Goal: Task Accomplishment & Management: Manage account settings

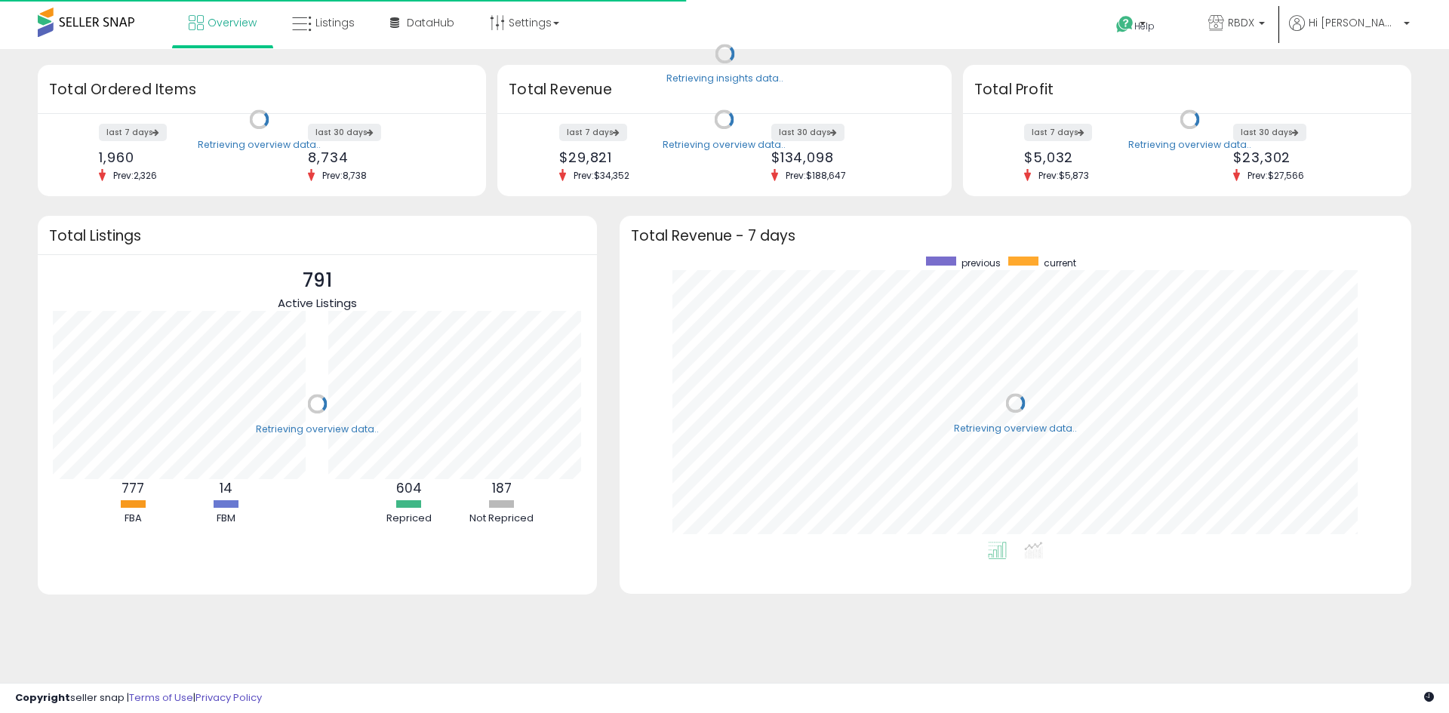
scroll to position [285, 761]
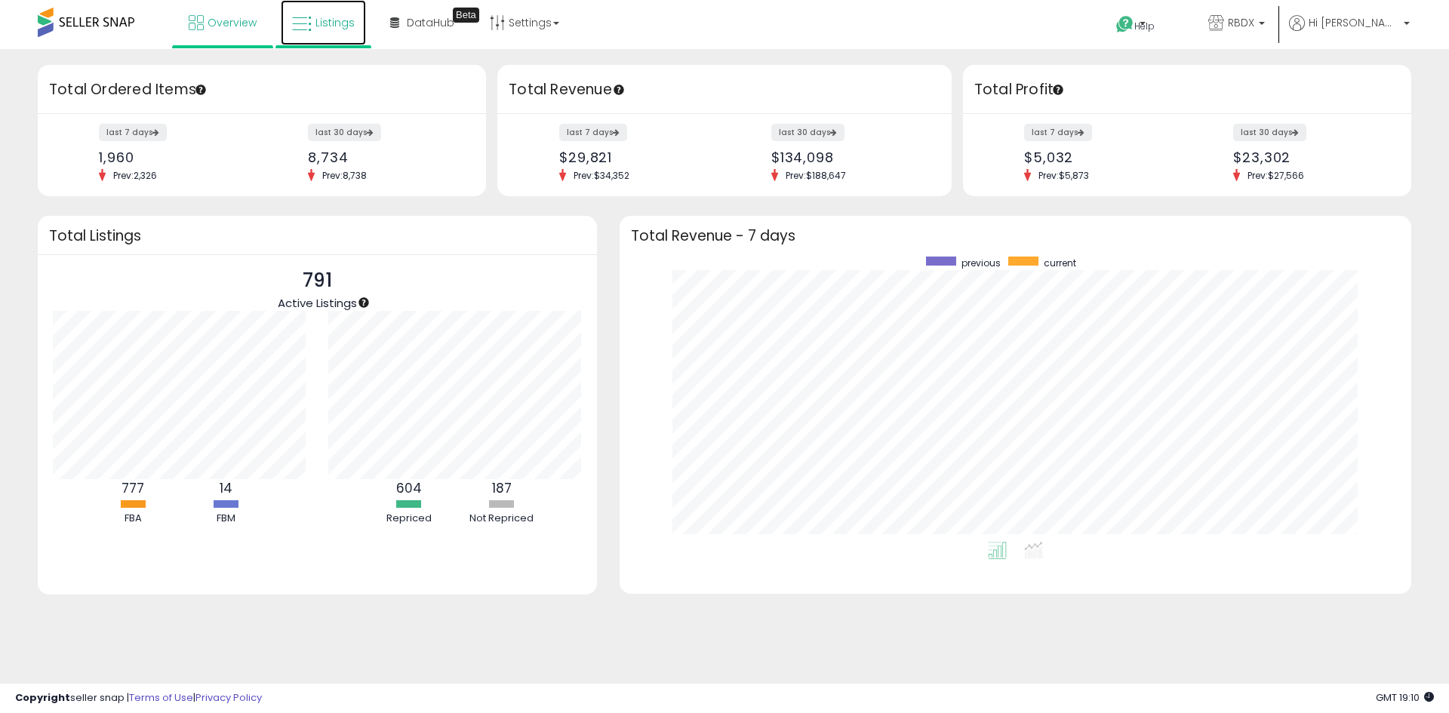
click at [334, 29] on link "Listings" at bounding box center [323, 22] width 85 height 45
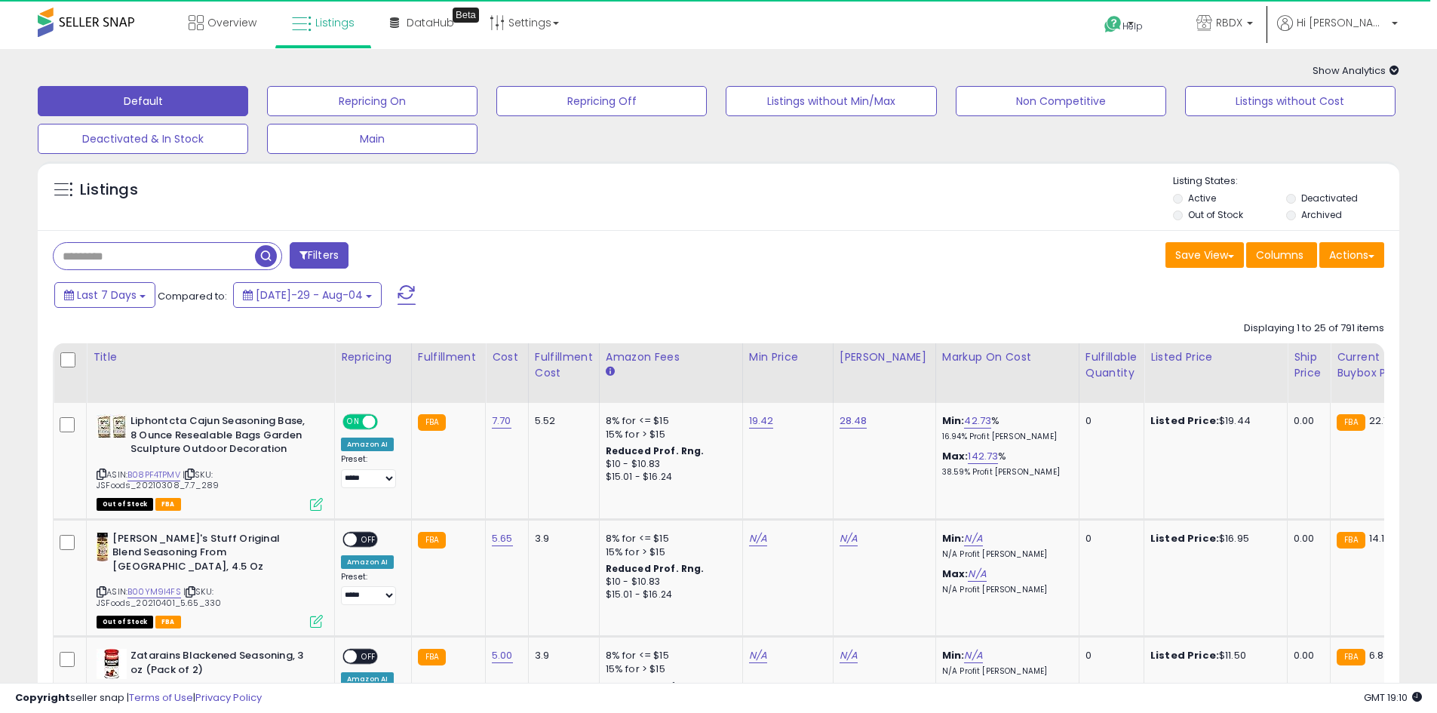
click at [145, 261] on input "text" at bounding box center [154, 256] width 201 height 26
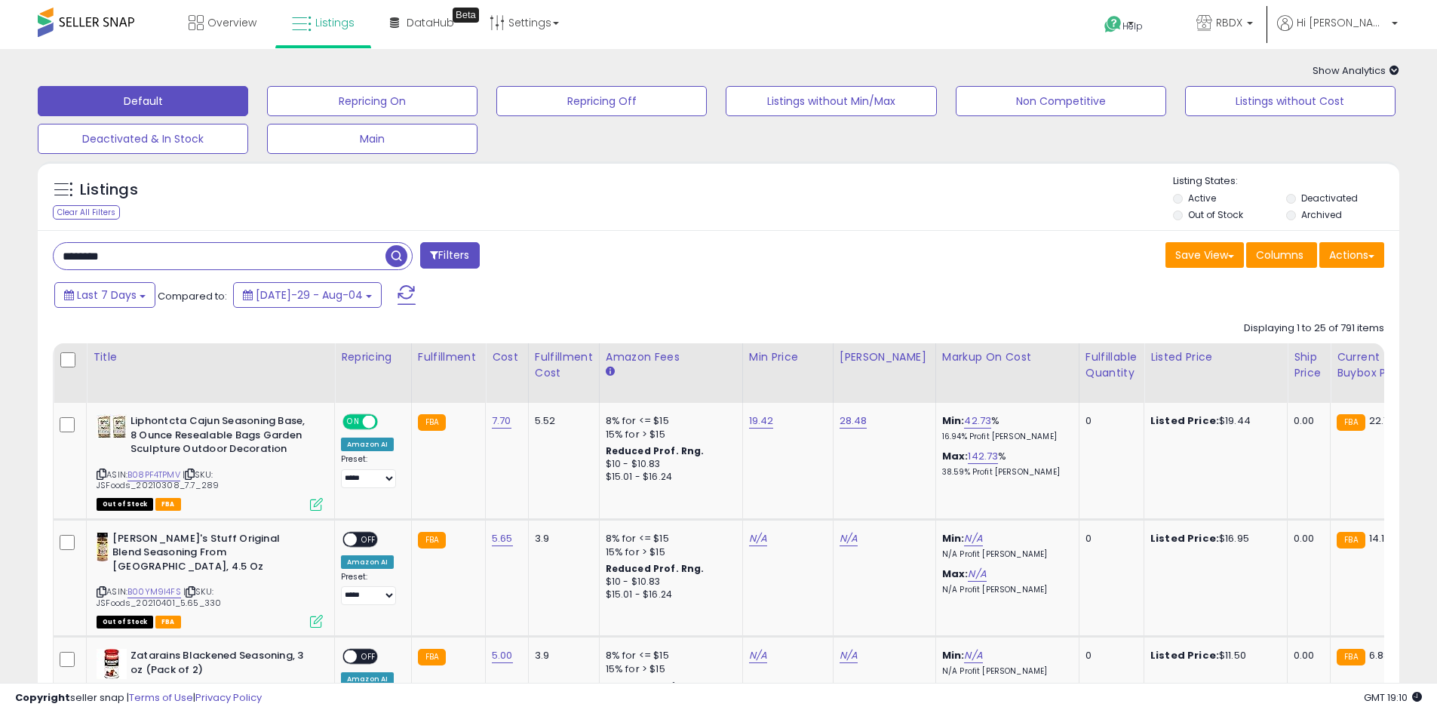
type input "********"
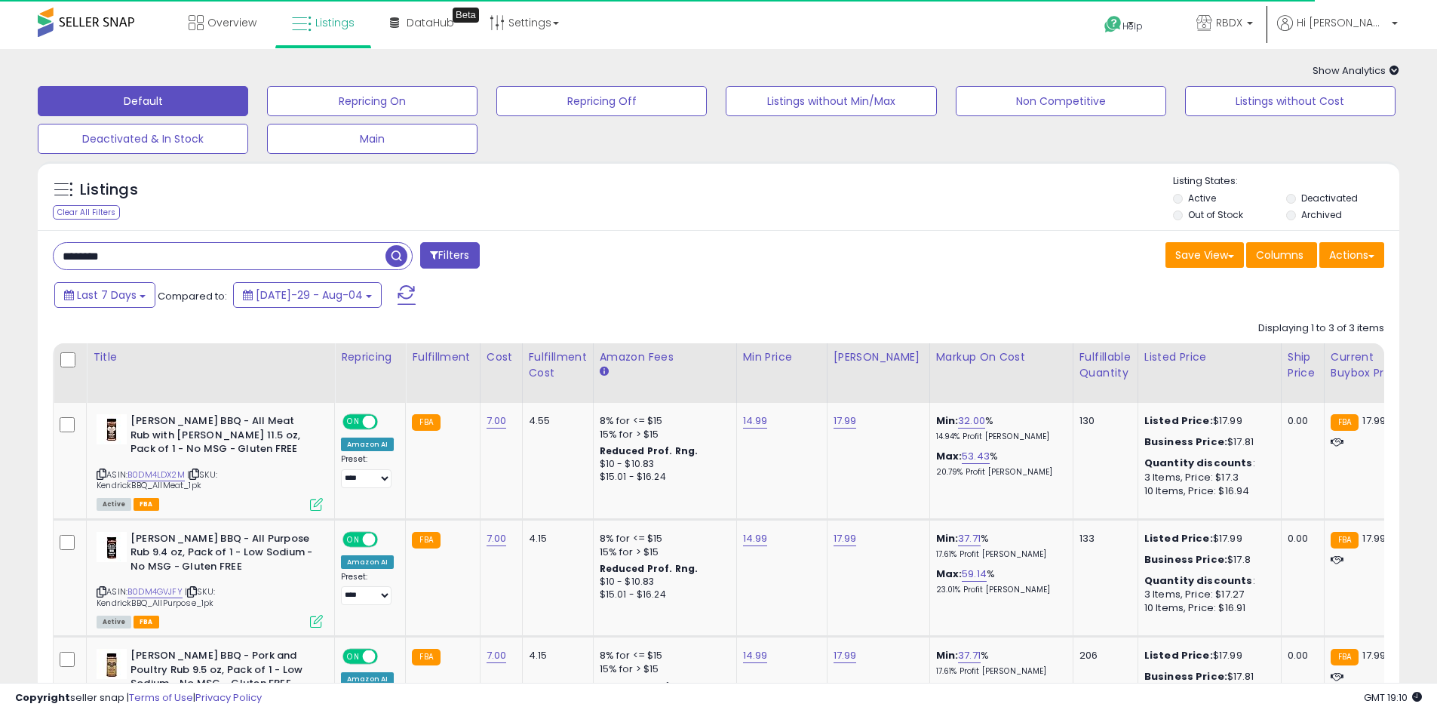
scroll to position [151, 0]
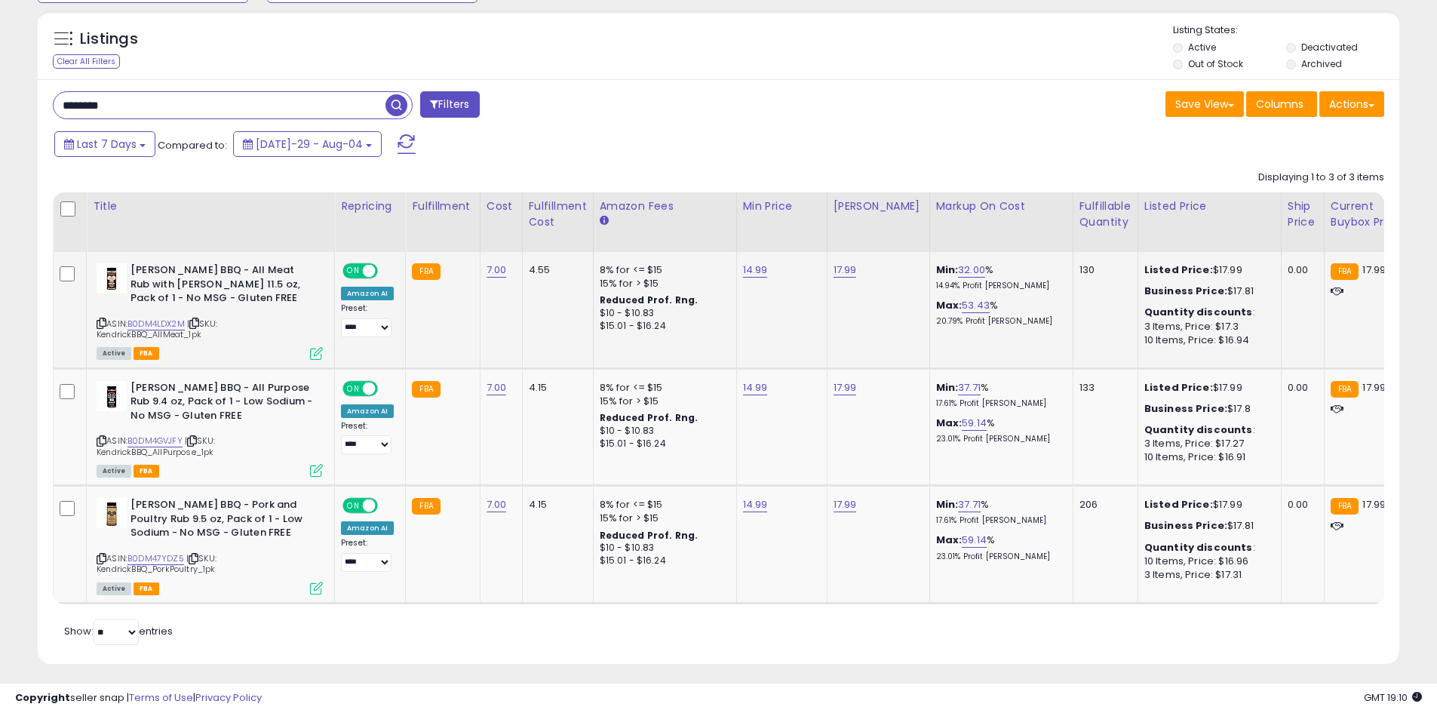
click at [857, 271] on div "17.99" at bounding box center [876, 270] width 85 height 14
click at [835, 275] on link "17.99" at bounding box center [845, 270] width 23 height 15
click at [713, 232] on table "Title Repricing" at bounding box center [1204, 398] width 2302 height 412
type input "*****"
click button "submit" at bounding box center [882, 231] width 26 height 23
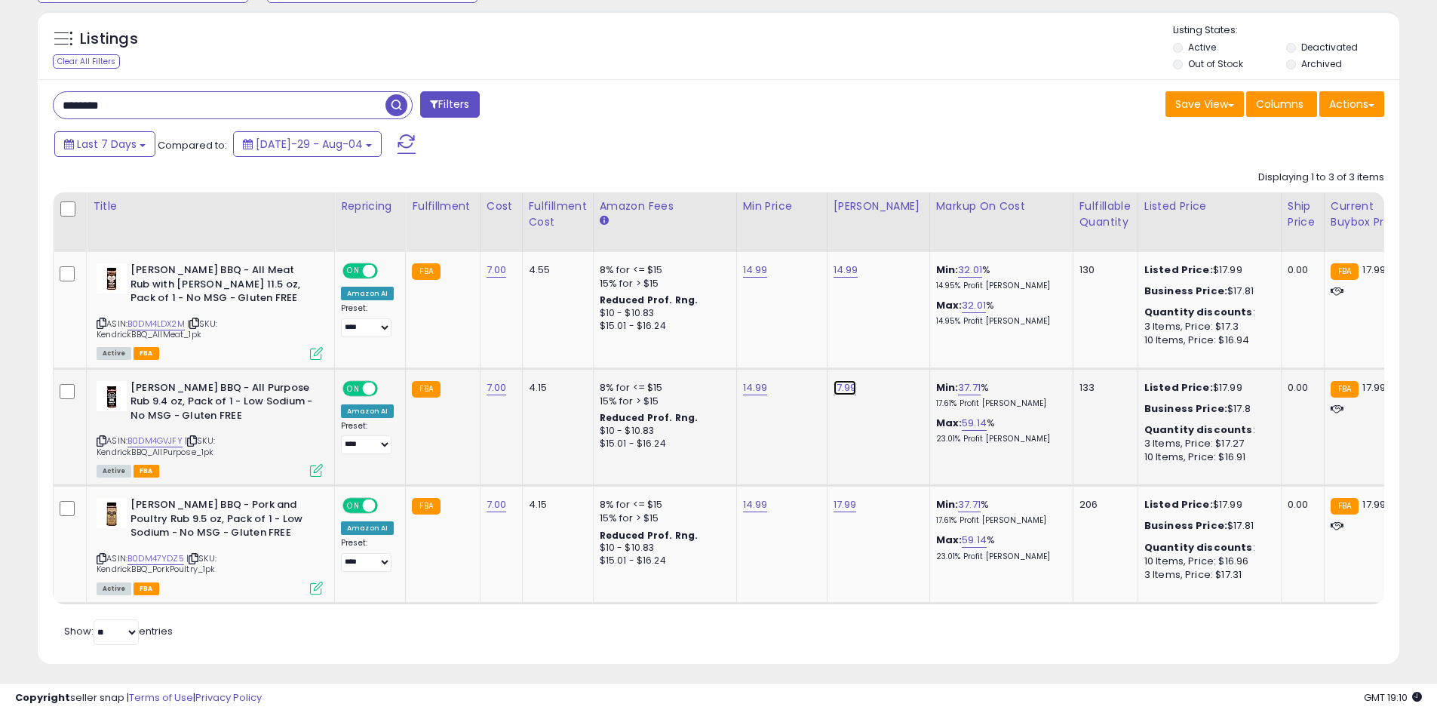
click at [839, 278] on link "17.99" at bounding box center [846, 270] width 25 height 15
drag, startPoint x: 777, startPoint y: 353, endPoint x: 712, endPoint y: 359, distance: 65.9
click at [714, 359] on tbody "[PERSON_NAME] BBQ - All Meat Rub with [PERSON_NAME] 11.5 oz, Pack of 1 - No MSG…" at bounding box center [1204, 427] width 2301 height 351
type input "*****"
click button "submit" at bounding box center [882, 349] width 26 height 23
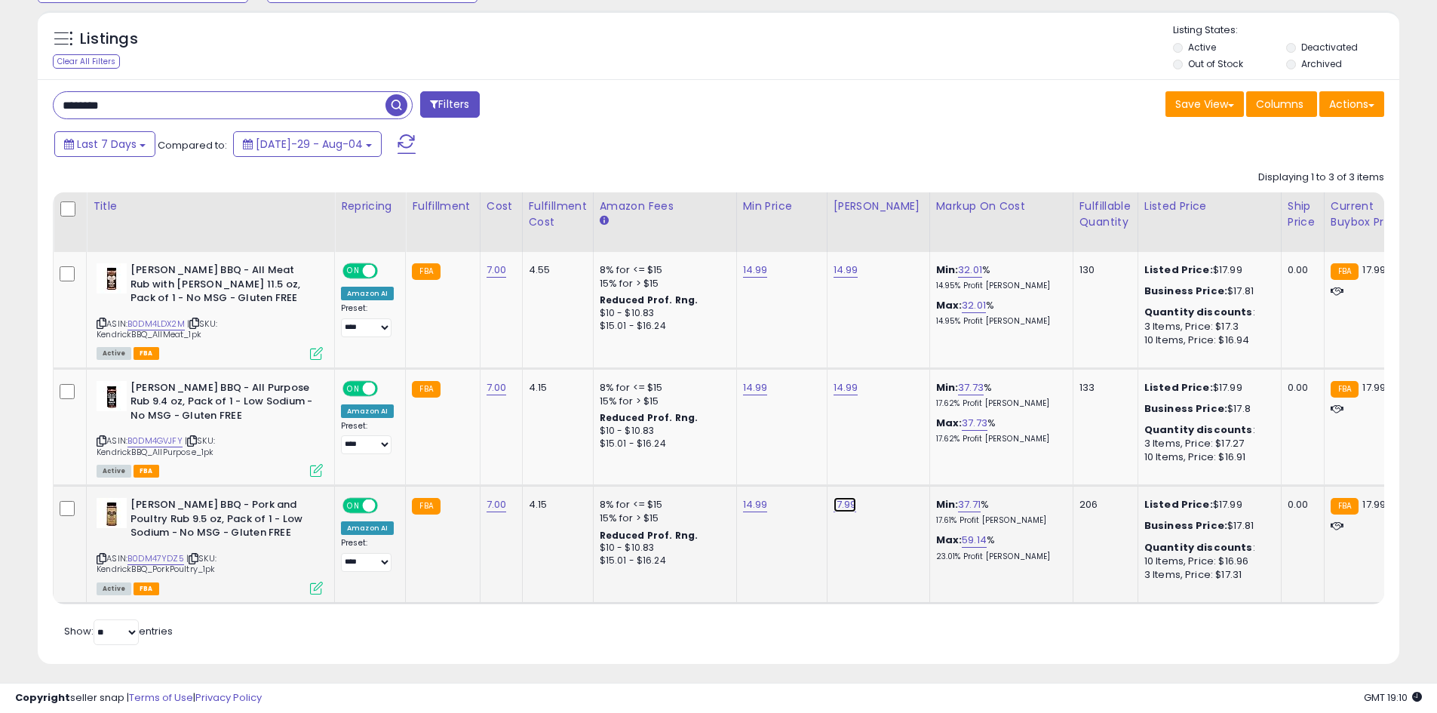
click at [837, 278] on link "17.99" at bounding box center [846, 270] width 25 height 15
drag, startPoint x: 765, startPoint y: 460, endPoint x: 656, endPoint y: 457, distance: 108.7
click at [666, 459] on tbody "[PERSON_NAME] BBQ - All Meat Rub with [PERSON_NAME] 11.5 oz, Pack of 1 - No MSG…" at bounding box center [1204, 427] width 2301 height 351
type input "*****"
click button "submit" at bounding box center [882, 466] width 26 height 23
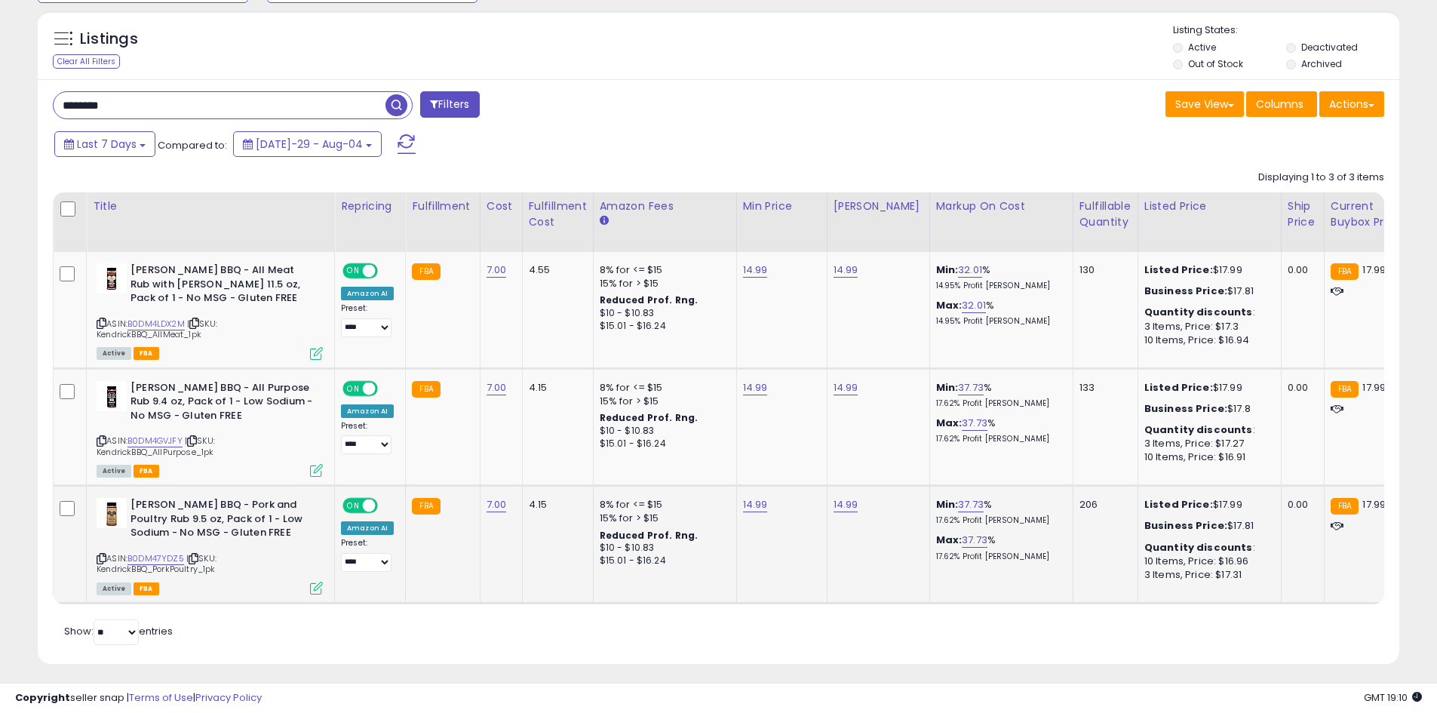
click at [1051, 550] on td "Min: 37.73 % 17.62% Profit [PERSON_NAME]: 37.73 % 17.62% Profit [PERSON_NAME]" at bounding box center [1001, 545] width 143 height 118
